Goal: Task Accomplishment & Management: Manage account settings

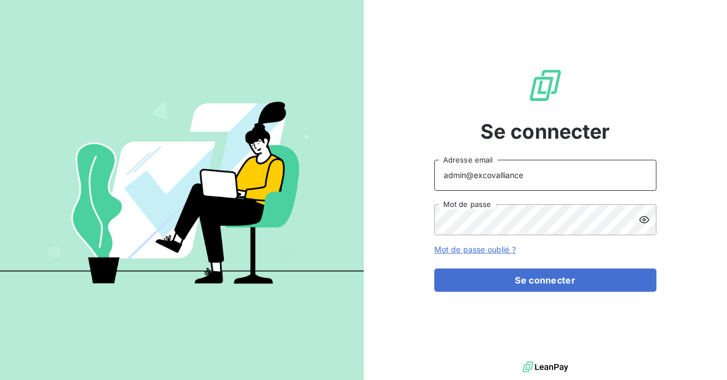
click at [527, 183] on input "admin@excovalliance" at bounding box center [545, 175] width 222 height 31
type input "admin@asaptt"
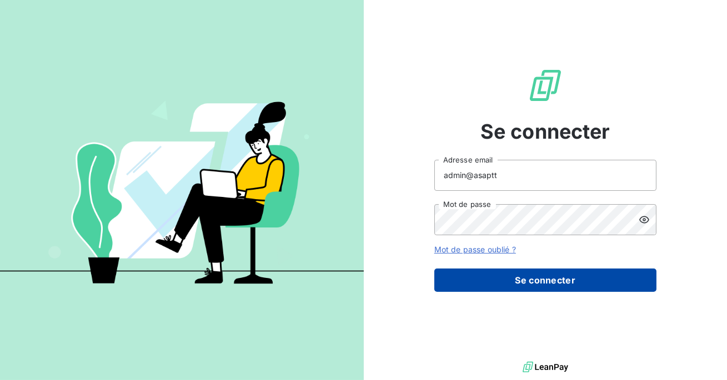
click at [512, 275] on button "Se connecter" at bounding box center [545, 280] width 222 height 23
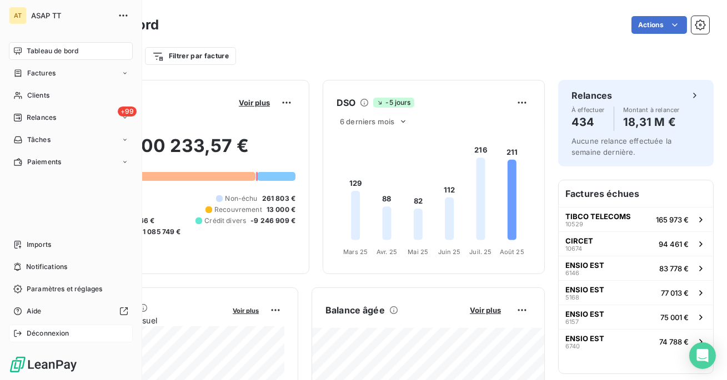
click at [29, 330] on span "Déconnexion" at bounding box center [48, 334] width 43 height 10
